Goal: Information Seeking & Learning: Learn about a topic

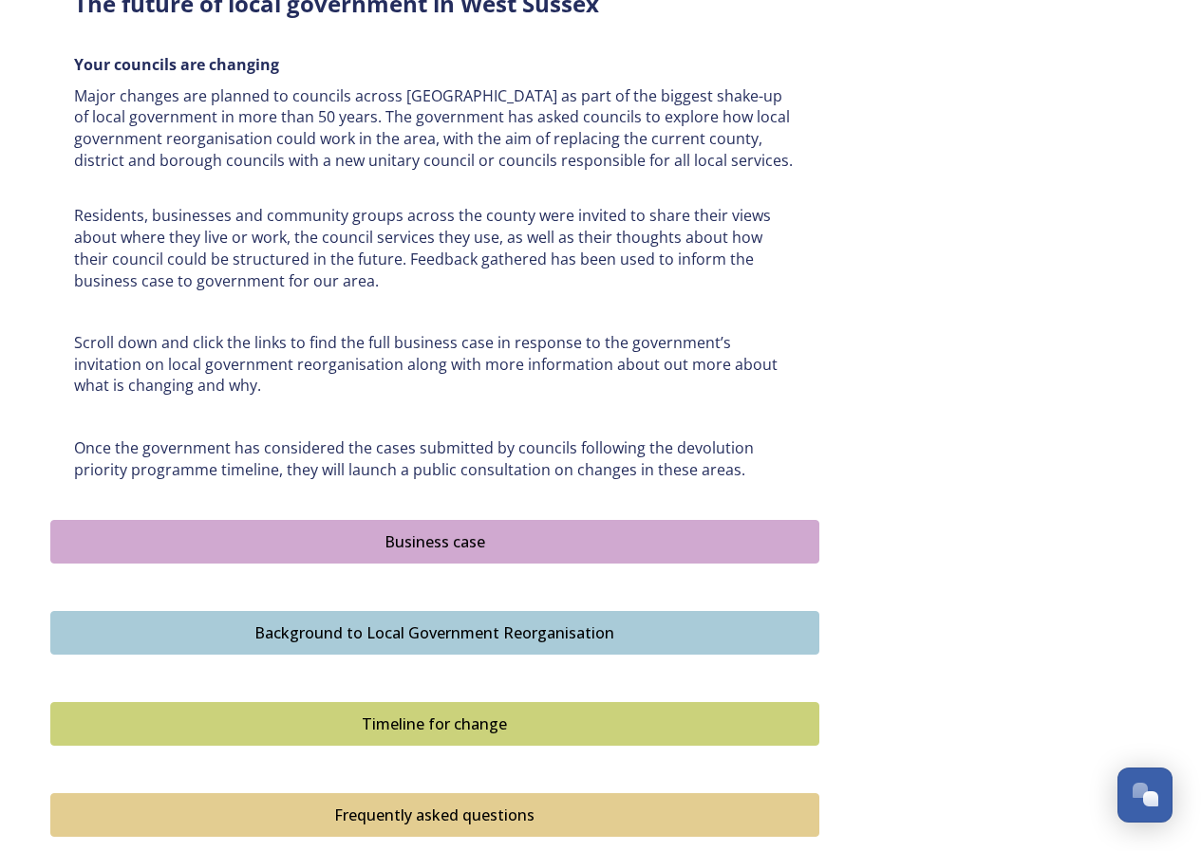
scroll to position [806, 0]
click at [408, 623] on div "Background to Local Government Reorganisation" at bounding box center [435, 634] width 748 height 23
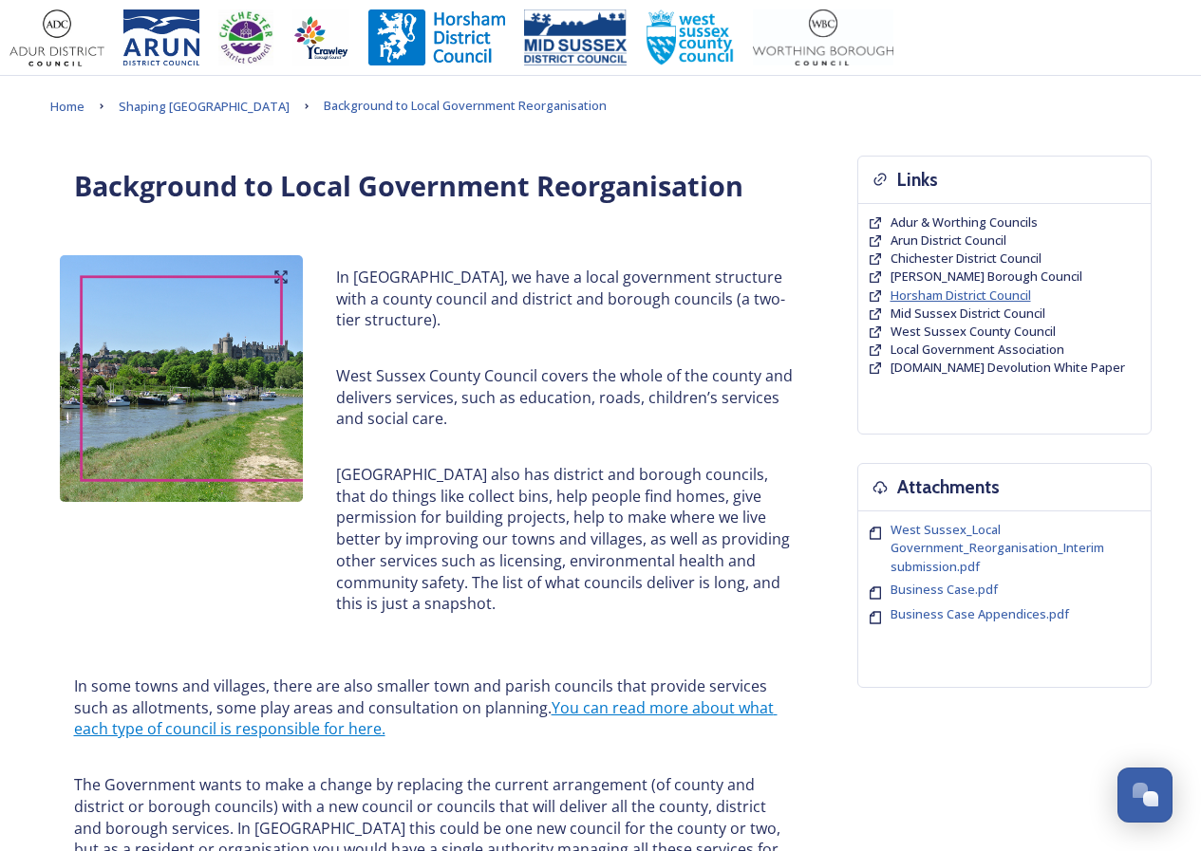
click at [921, 299] on span "Horsham District Council" at bounding box center [960, 295] width 140 height 17
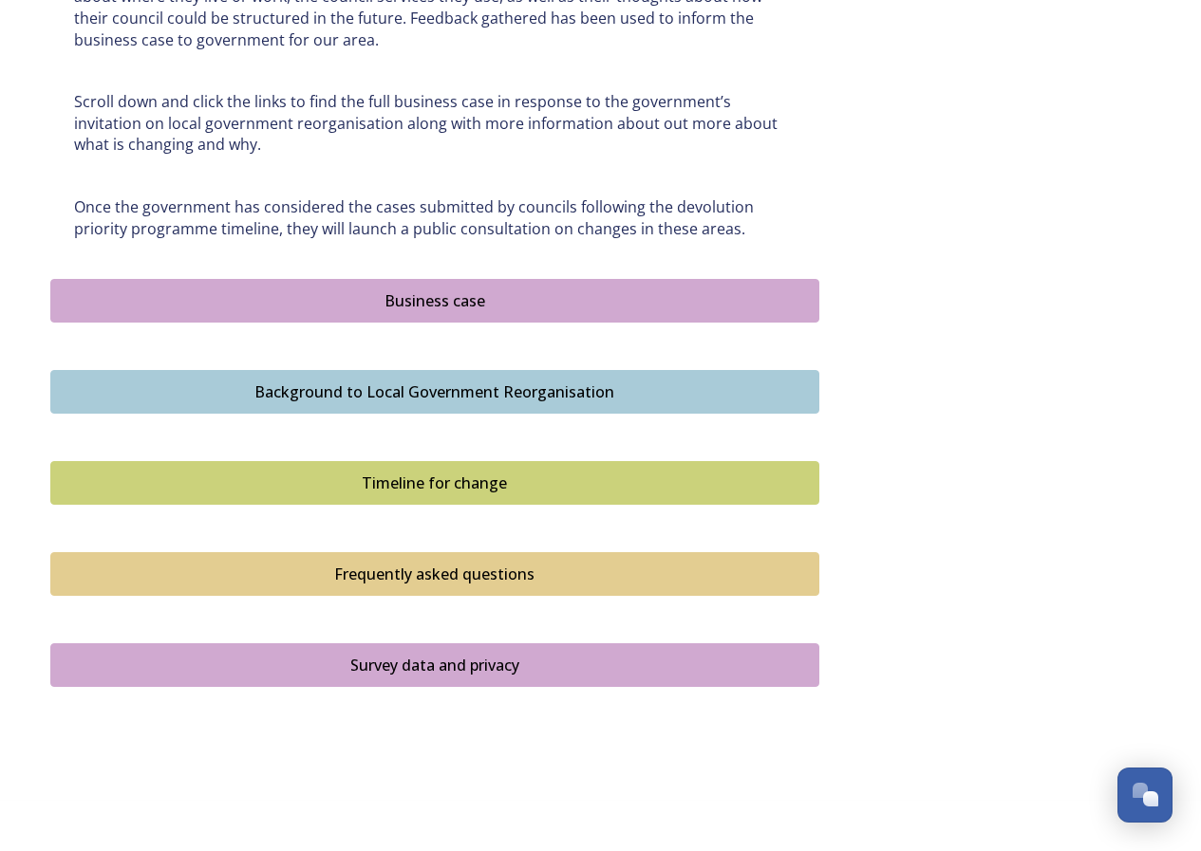
scroll to position [759, 0]
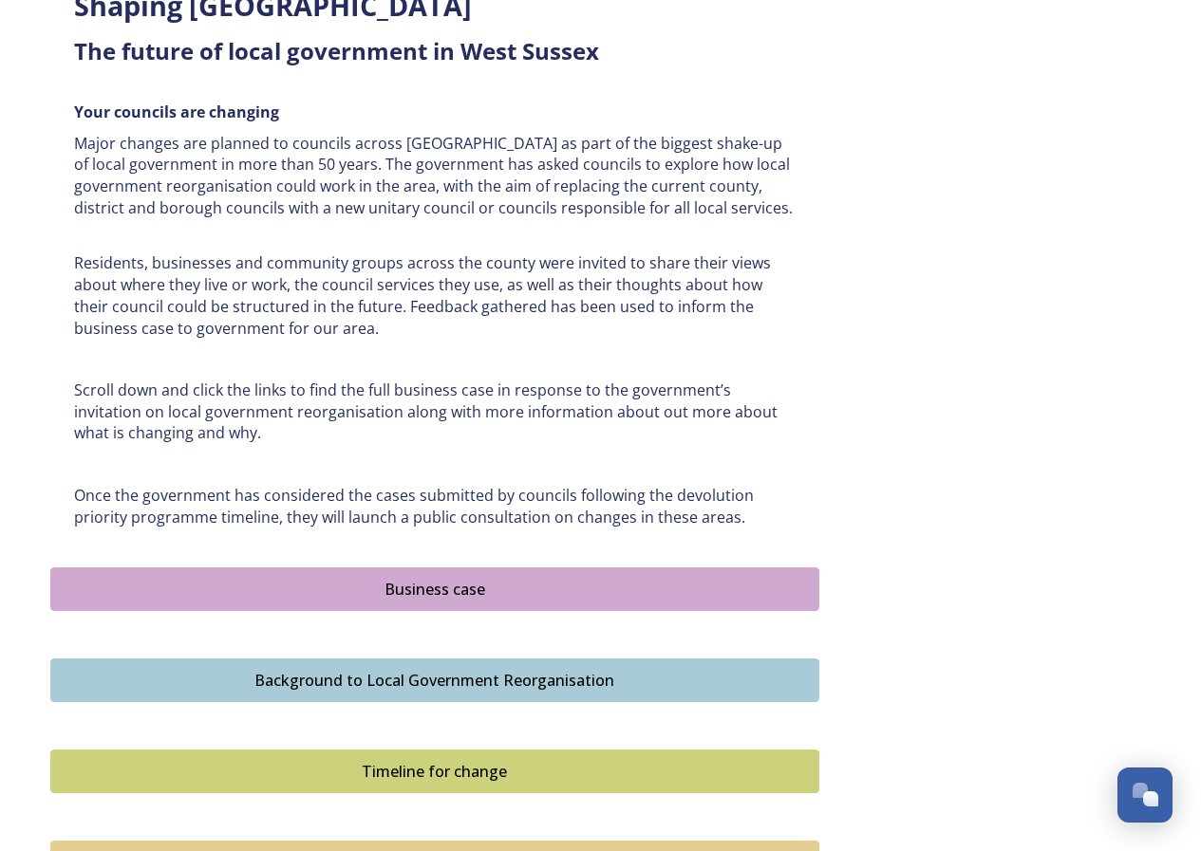
click at [394, 598] on div "Business case" at bounding box center [435, 589] width 748 height 23
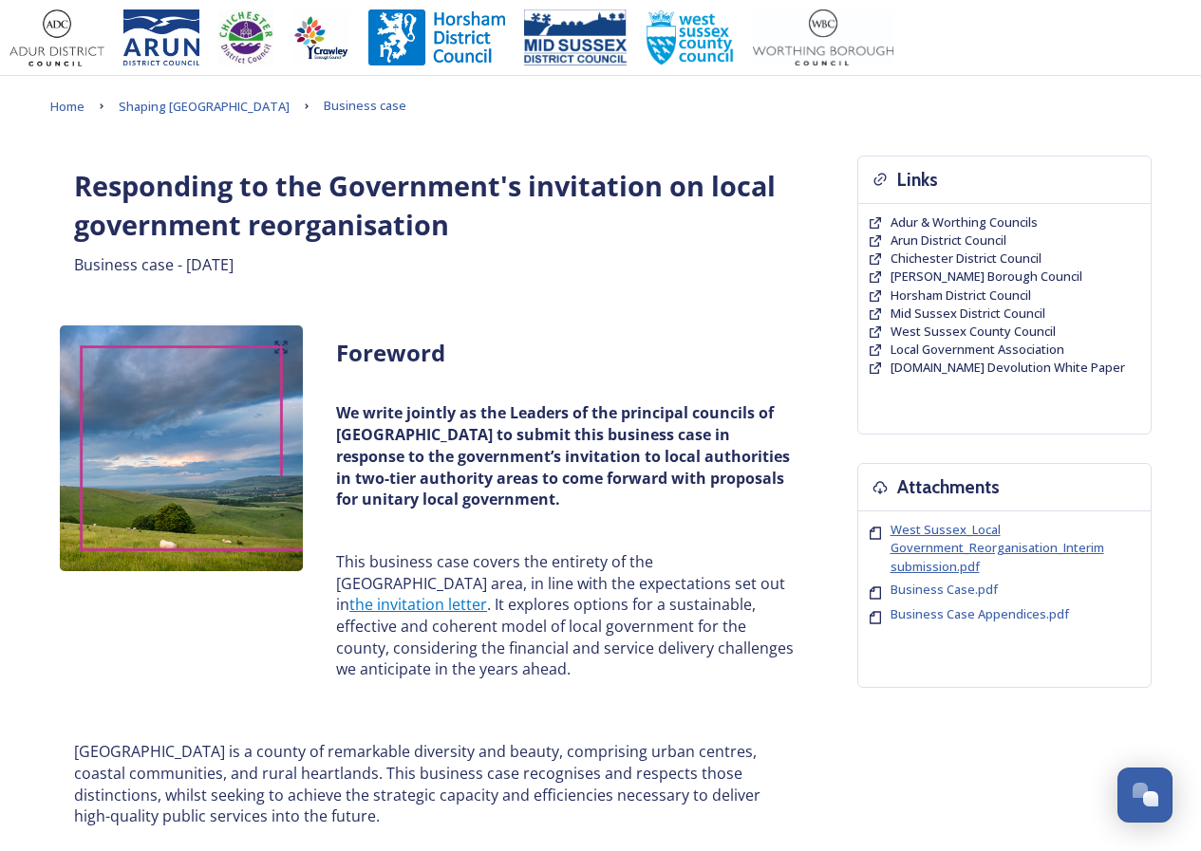
click at [965, 553] on span "West Sussex_Local Government_Reorganisation_Interim submission.pdf" at bounding box center [997, 547] width 214 height 53
click at [948, 525] on span "West Sussex_Local Government_Reorganisation_Interim submission.pdf" at bounding box center [997, 547] width 214 height 53
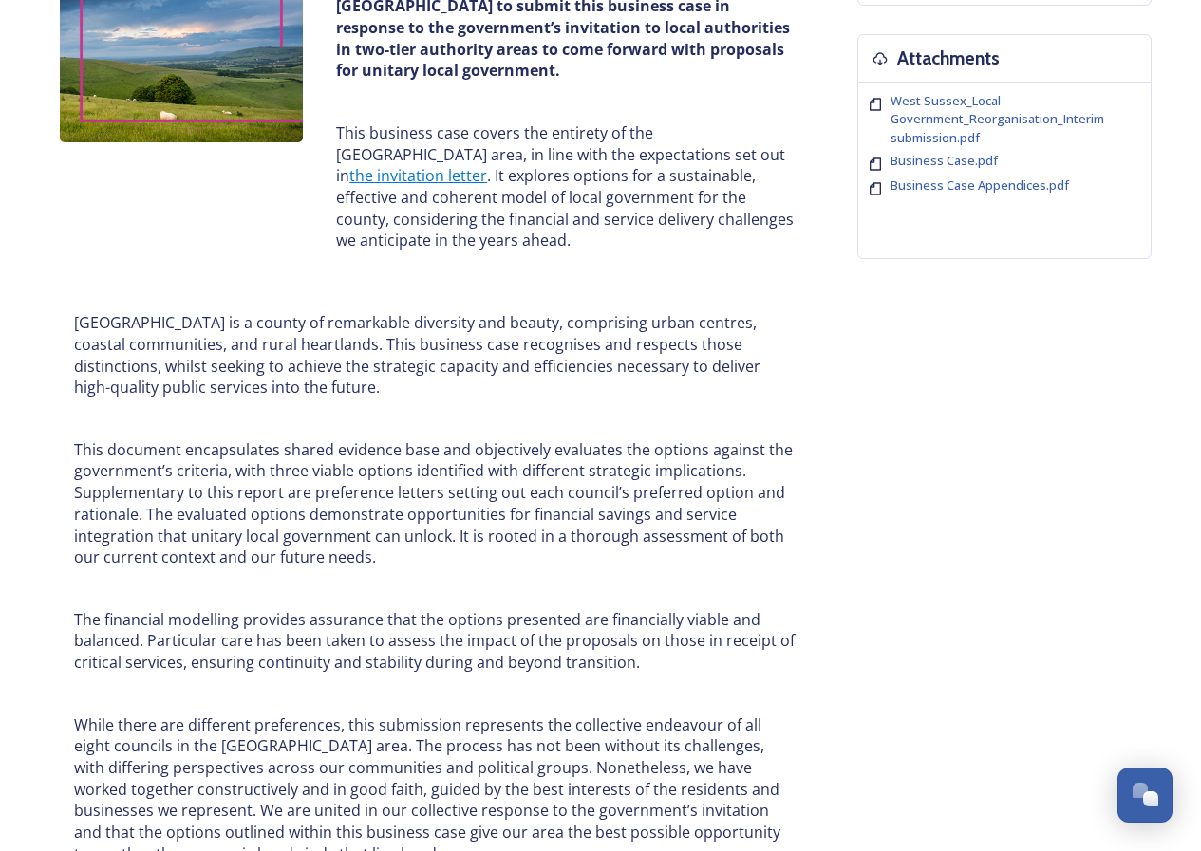
scroll to position [190, 0]
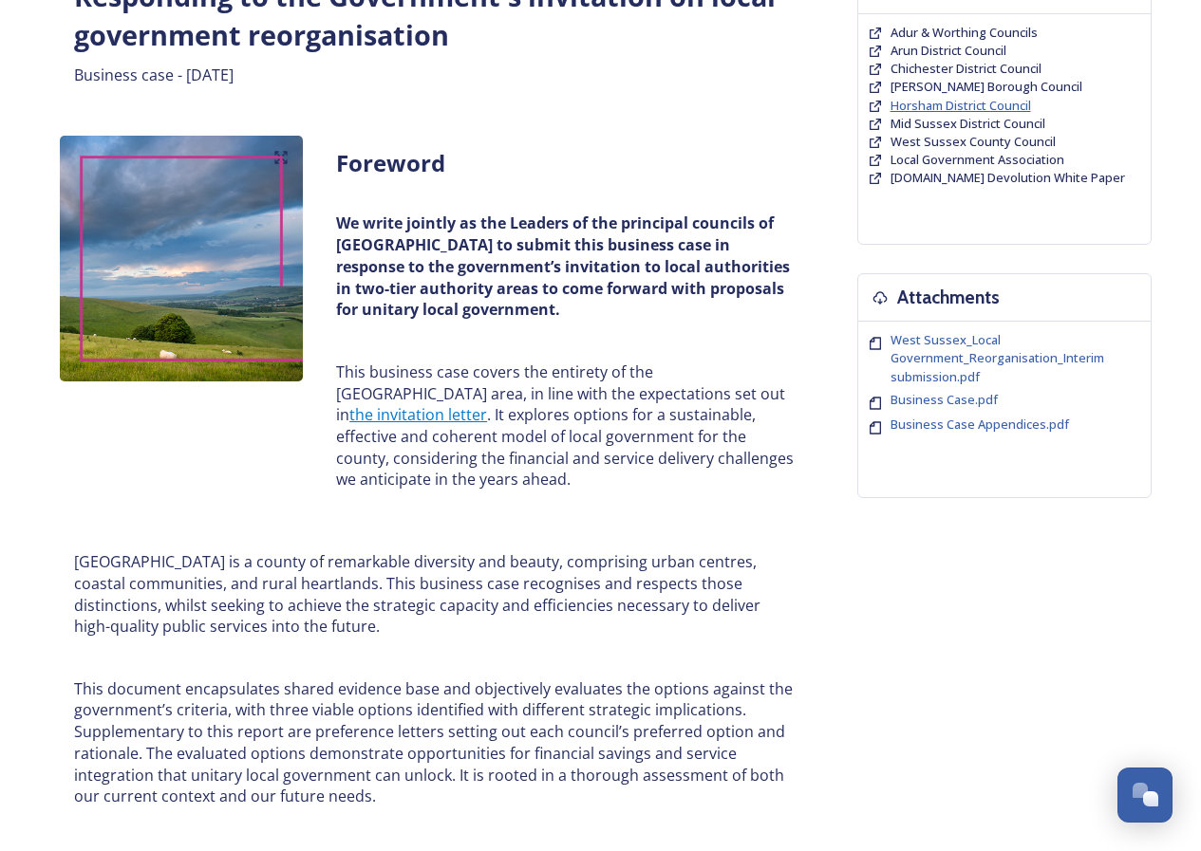
click at [900, 109] on span "Horsham District Council" at bounding box center [960, 105] width 140 height 17
